Goal: Share content: Share content

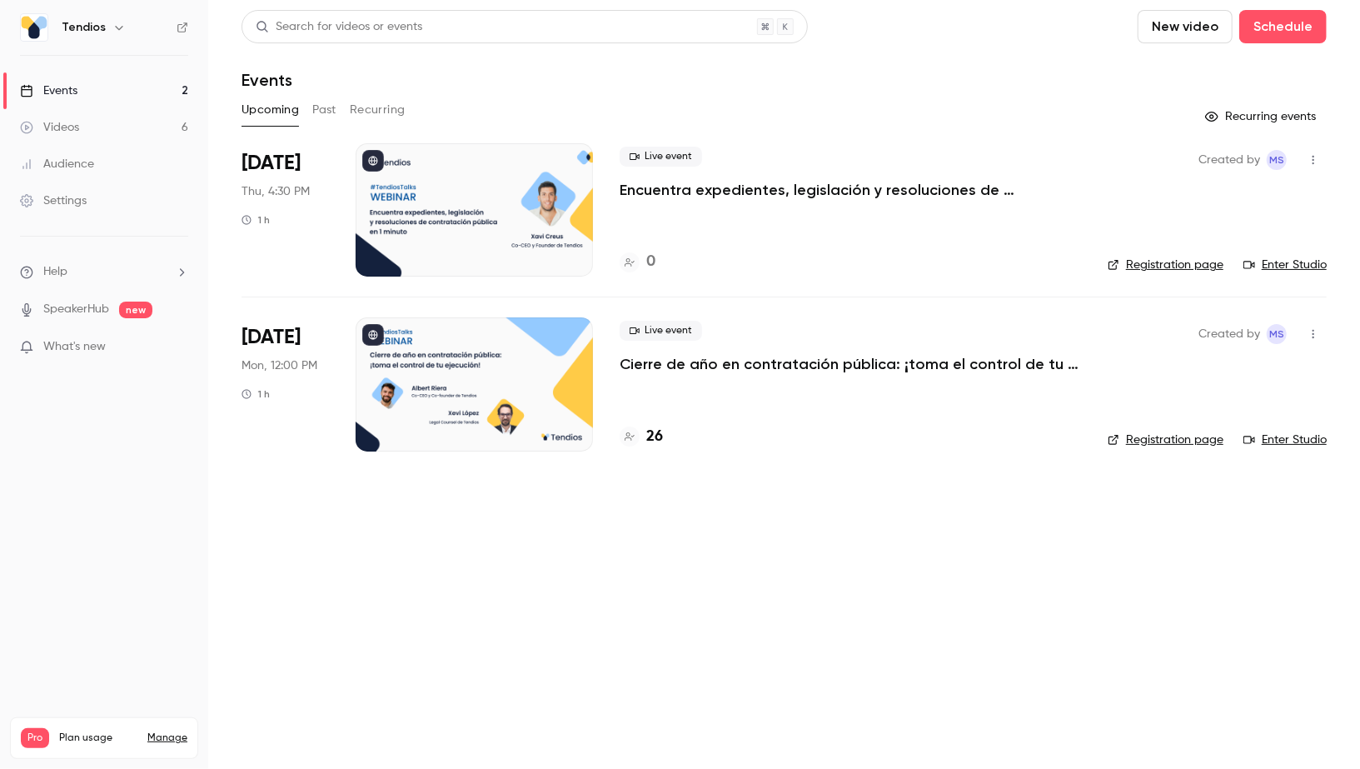
click at [142, 123] on link "Videos 6" at bounding box center [104, 127] width 208 height 37
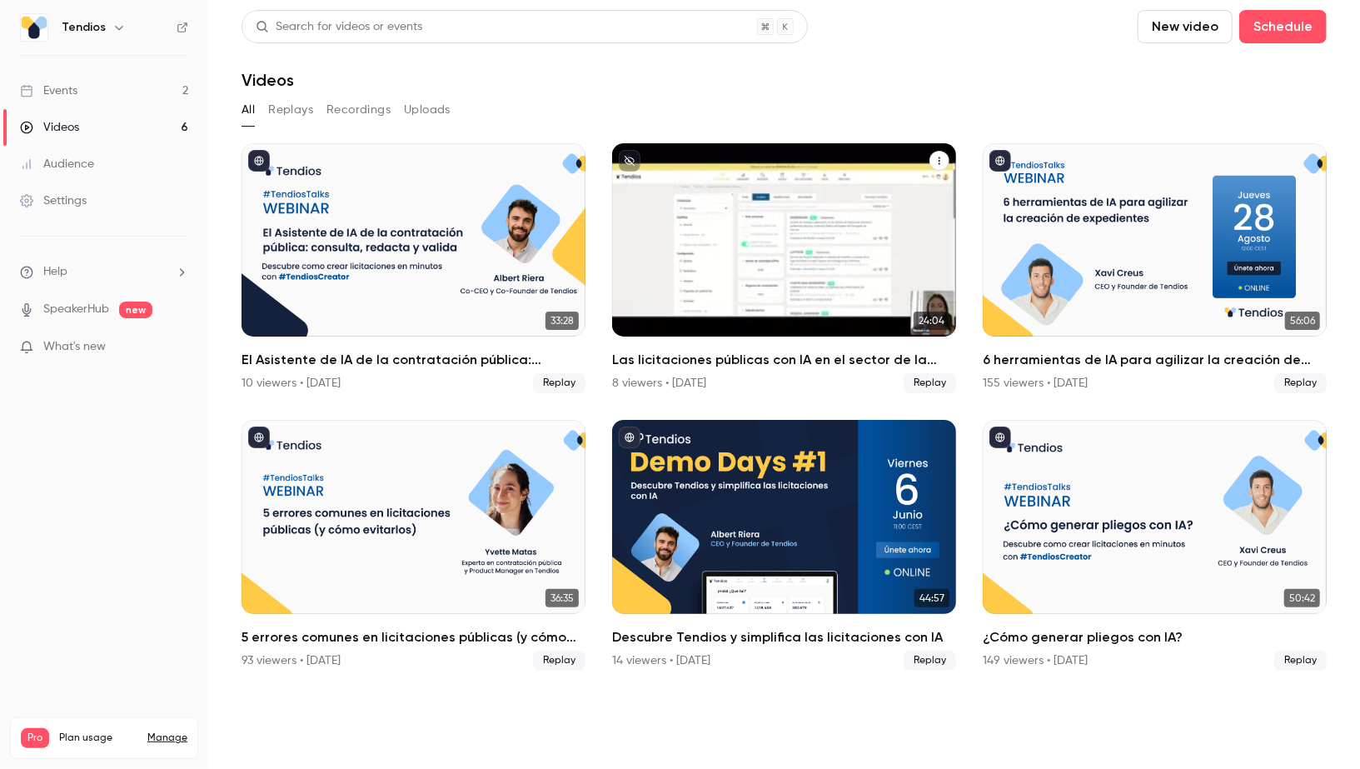
click at [938, 161] on icon "Las licitaciones públicas con IA en el sector de la limpieza" at bounding box center [940, 161] width 10 height 10
click at [913, 195] on div "Share" at bounding box center [873, 200] width 130 height 17
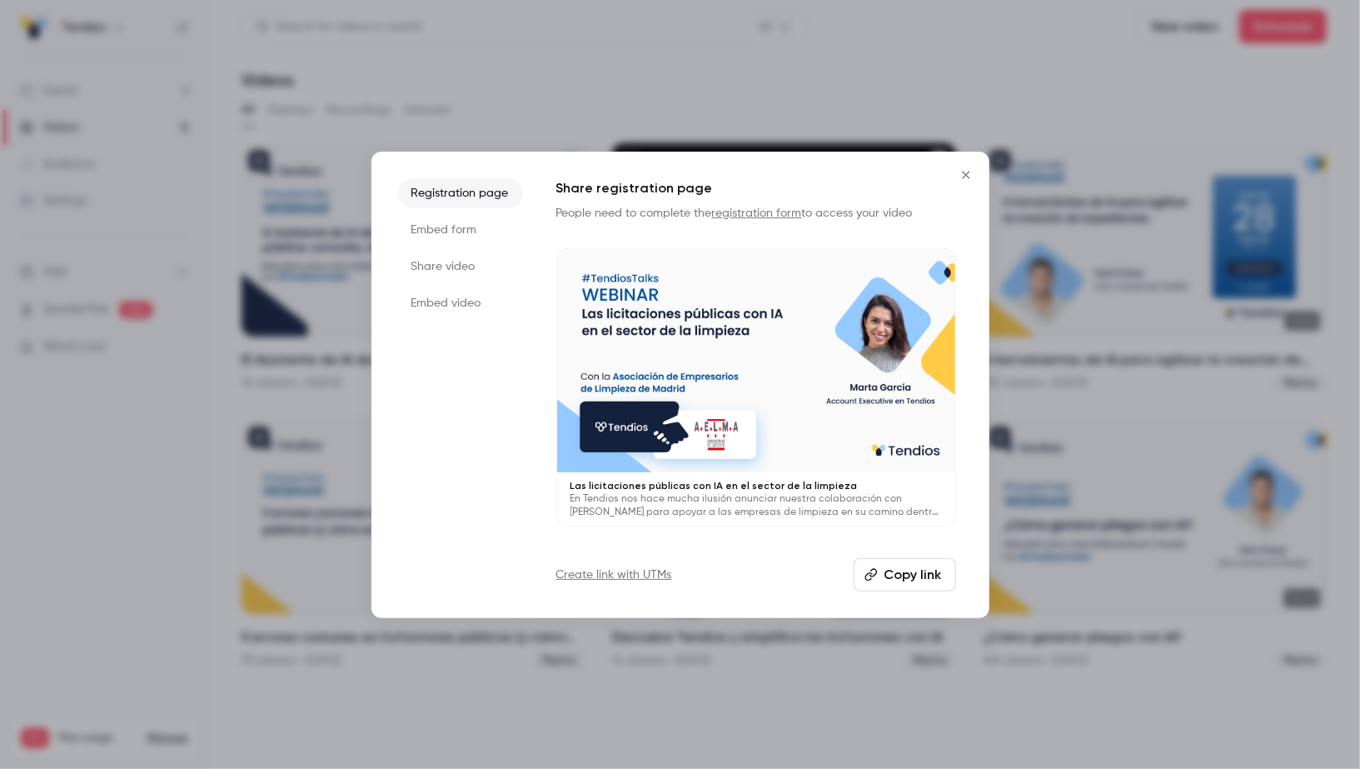
click at [450, 273] on li "Share video" at bounding box center [460, 267] width 125 height 30
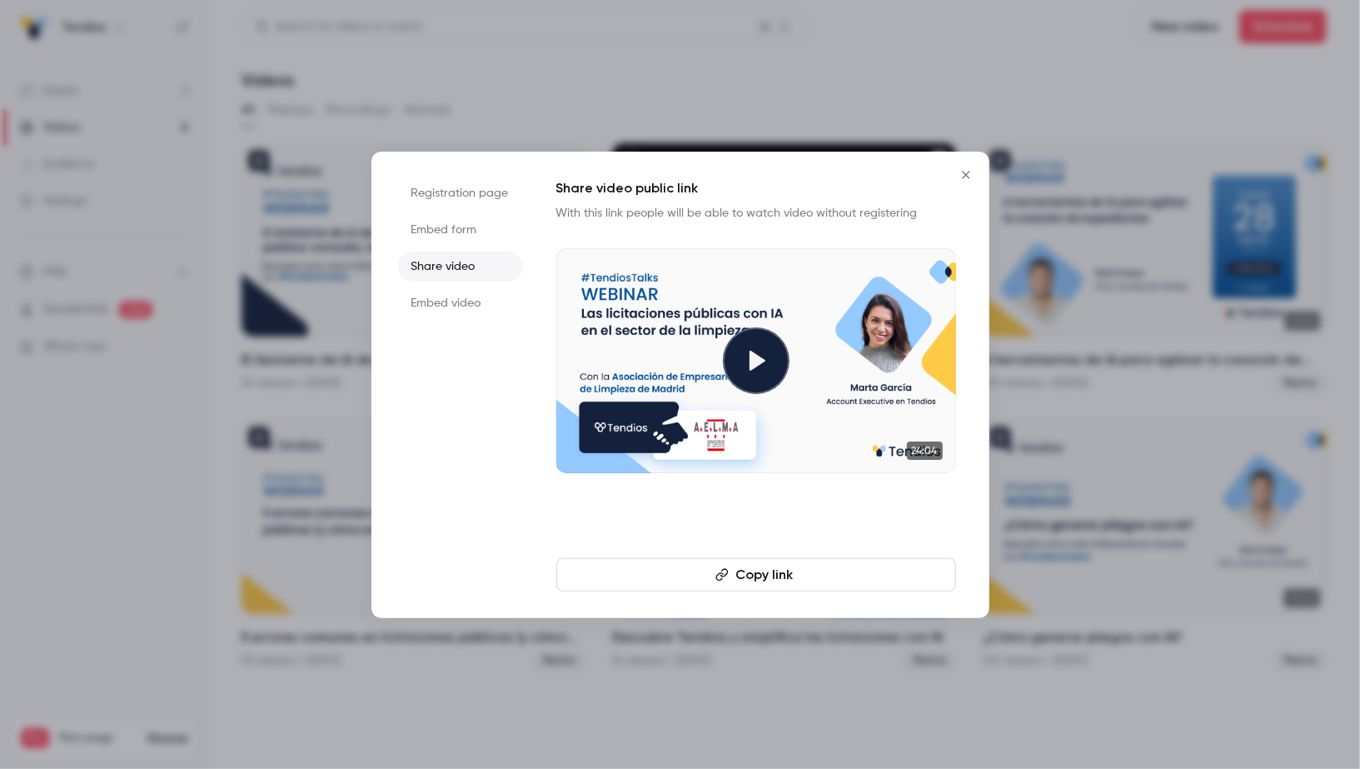
click at [804, 582] on button "Copy link" at bounding box center [756, 574] width 400 height 33
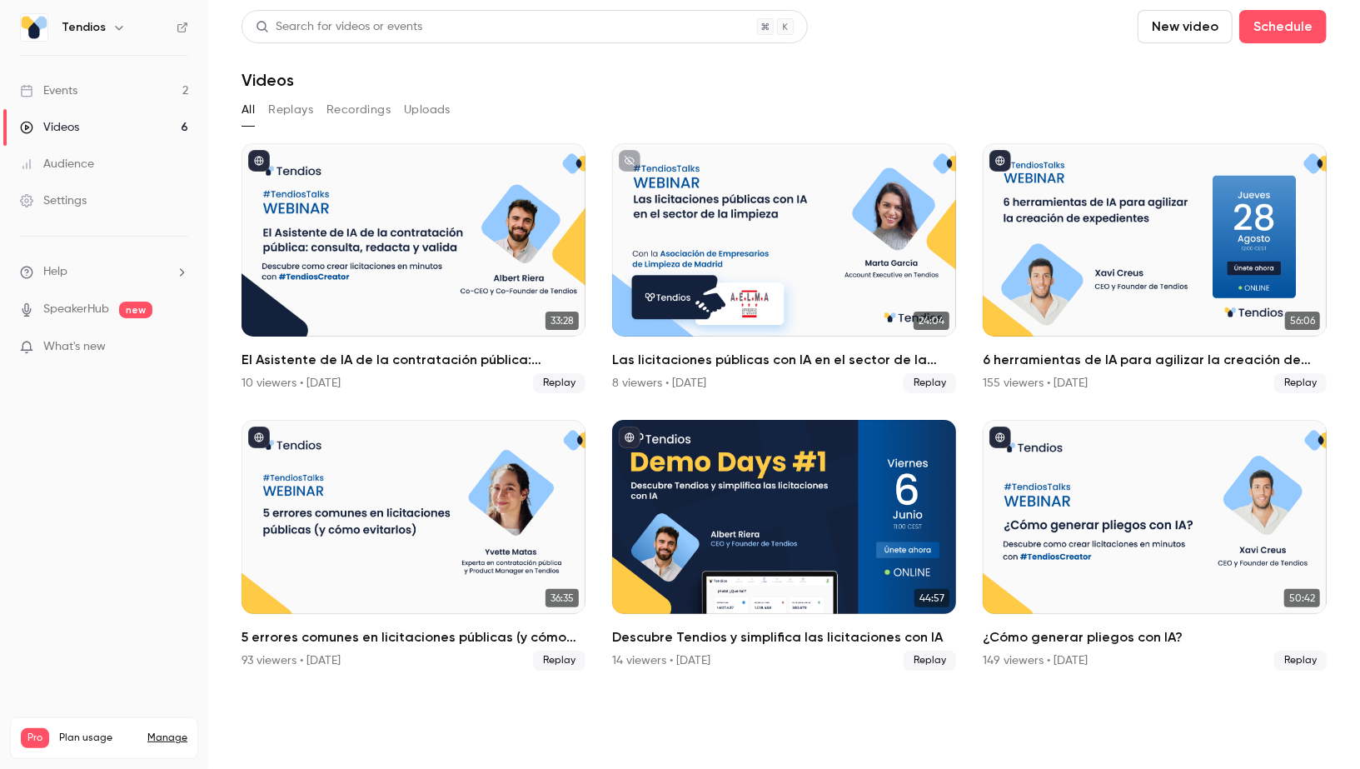
click at [127, 92] on link "Events 2" at bounding box center [104, 90] width 208 height 37
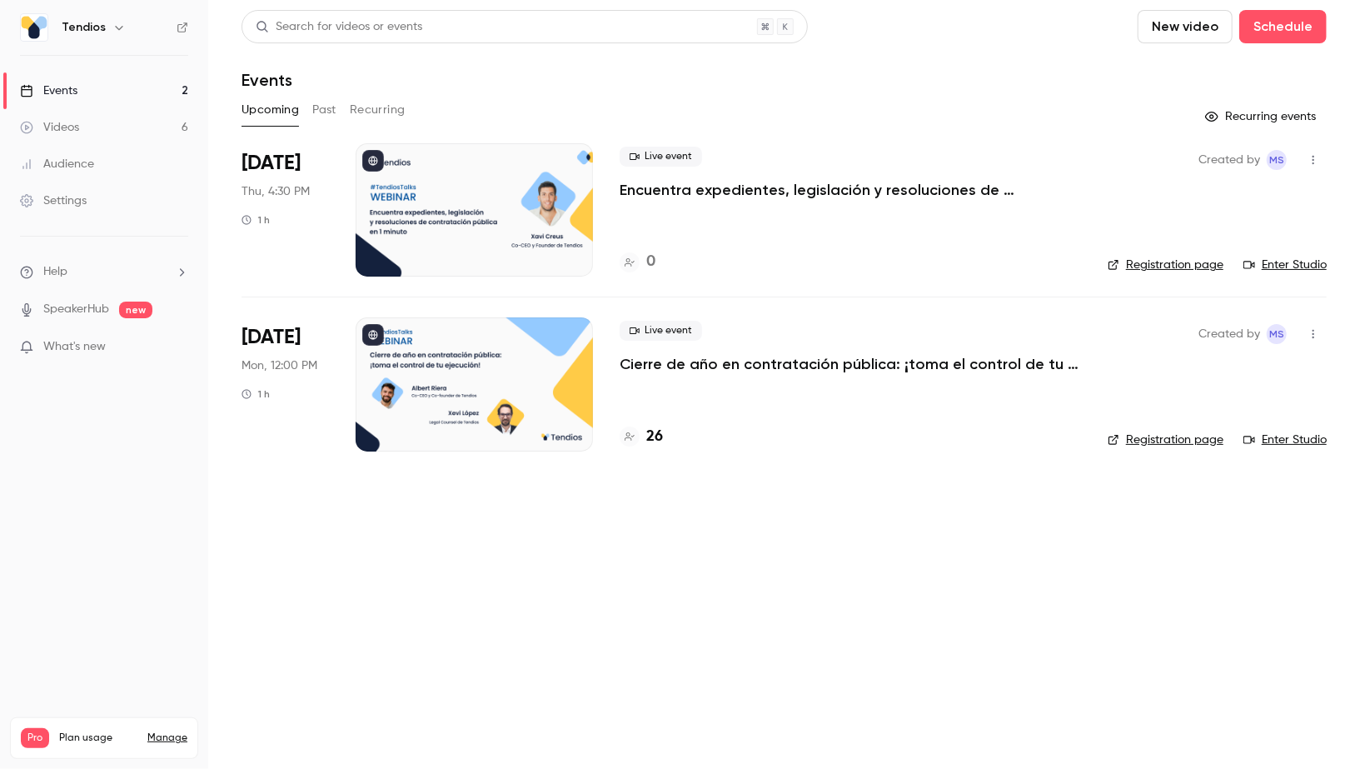
click at [511, 226] on div at bounding box center [474, 209] width 237 height 133
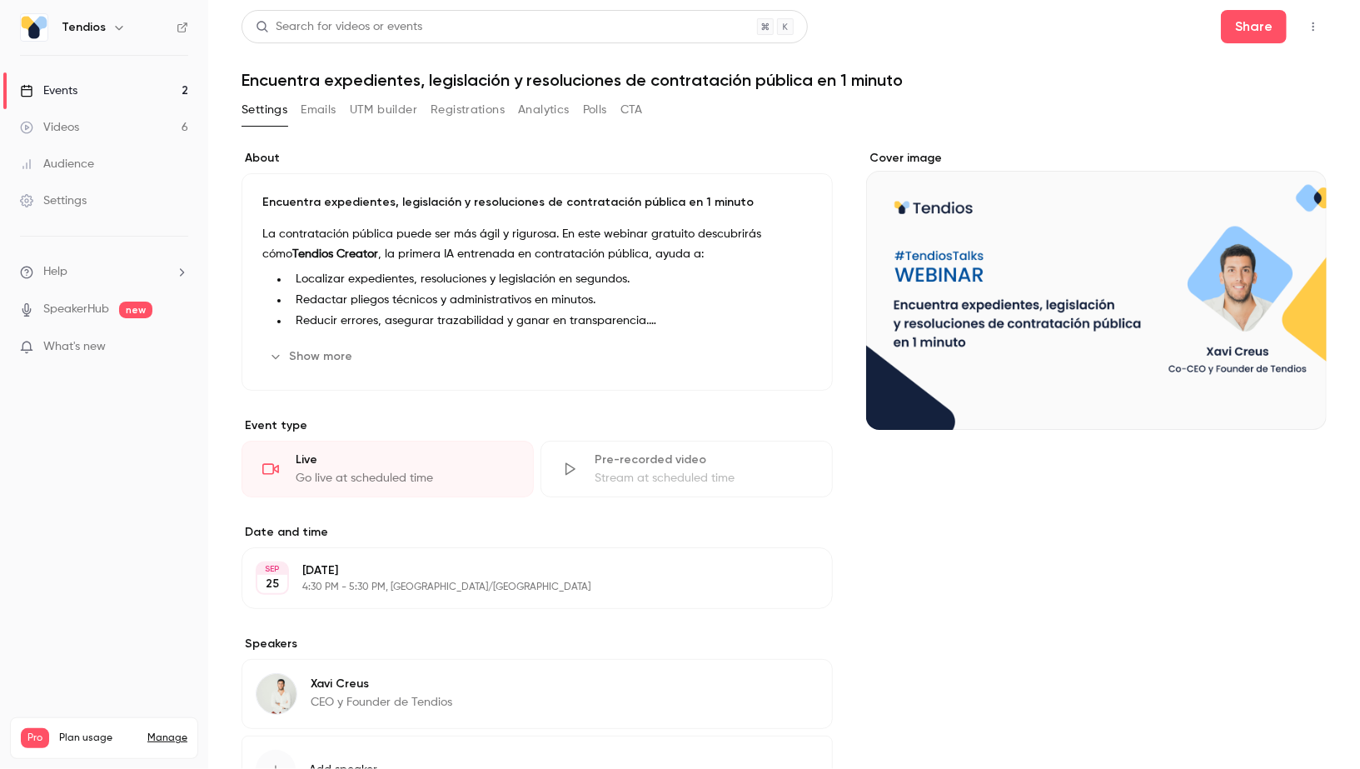
click at [486, 276] on li "Localizar expedientes, resoluciones y legislación en segundos." at bounding box center [550, 279] width 523 height 17
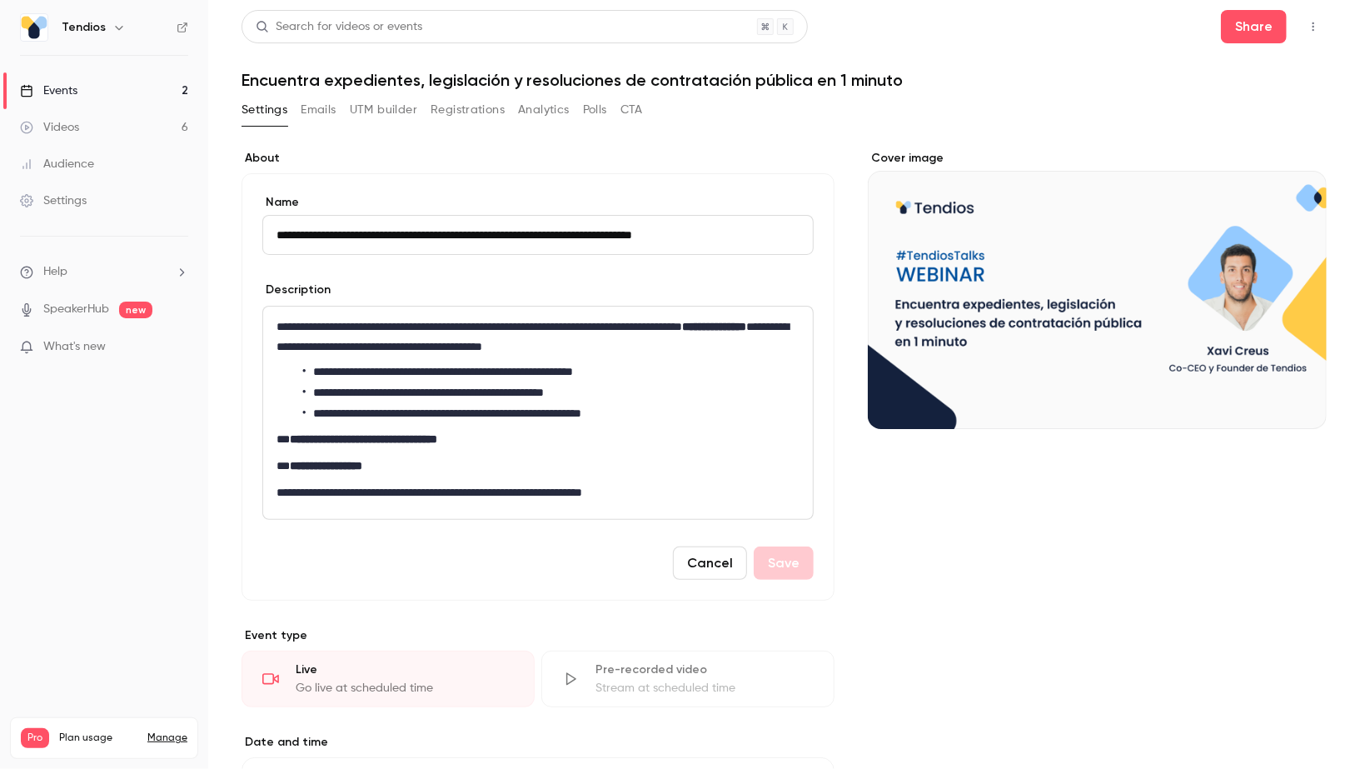
click at [682, 332] on strong "**********" at bounding box center [714, 327] width 64 height 12
click at [780, 558] on button "Save" at bounding box center [784, 562] width 60 height 33
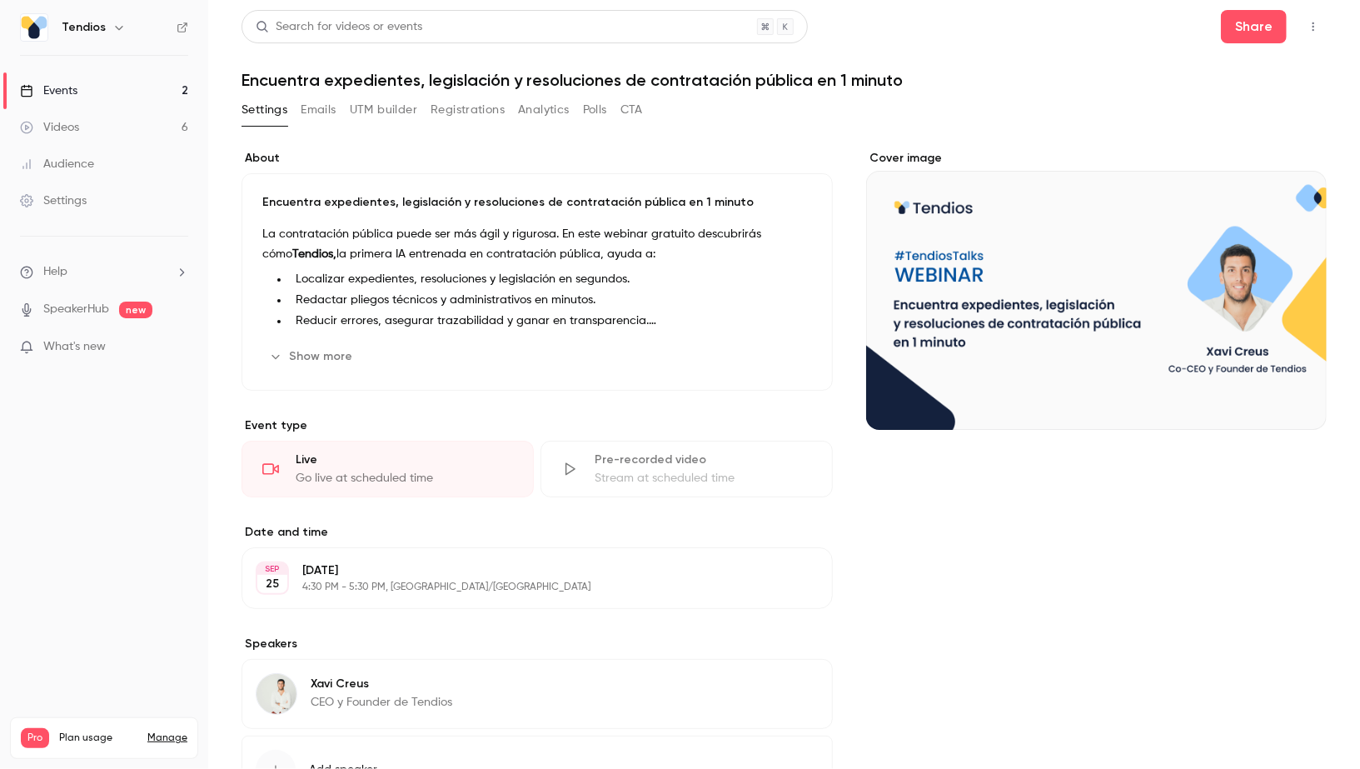
click at [100, 93] on link "Events 2" at bounding box center [104, 90] width 208 height 37
